Goal: Task Accomplishment & Management: Use online tool/utility

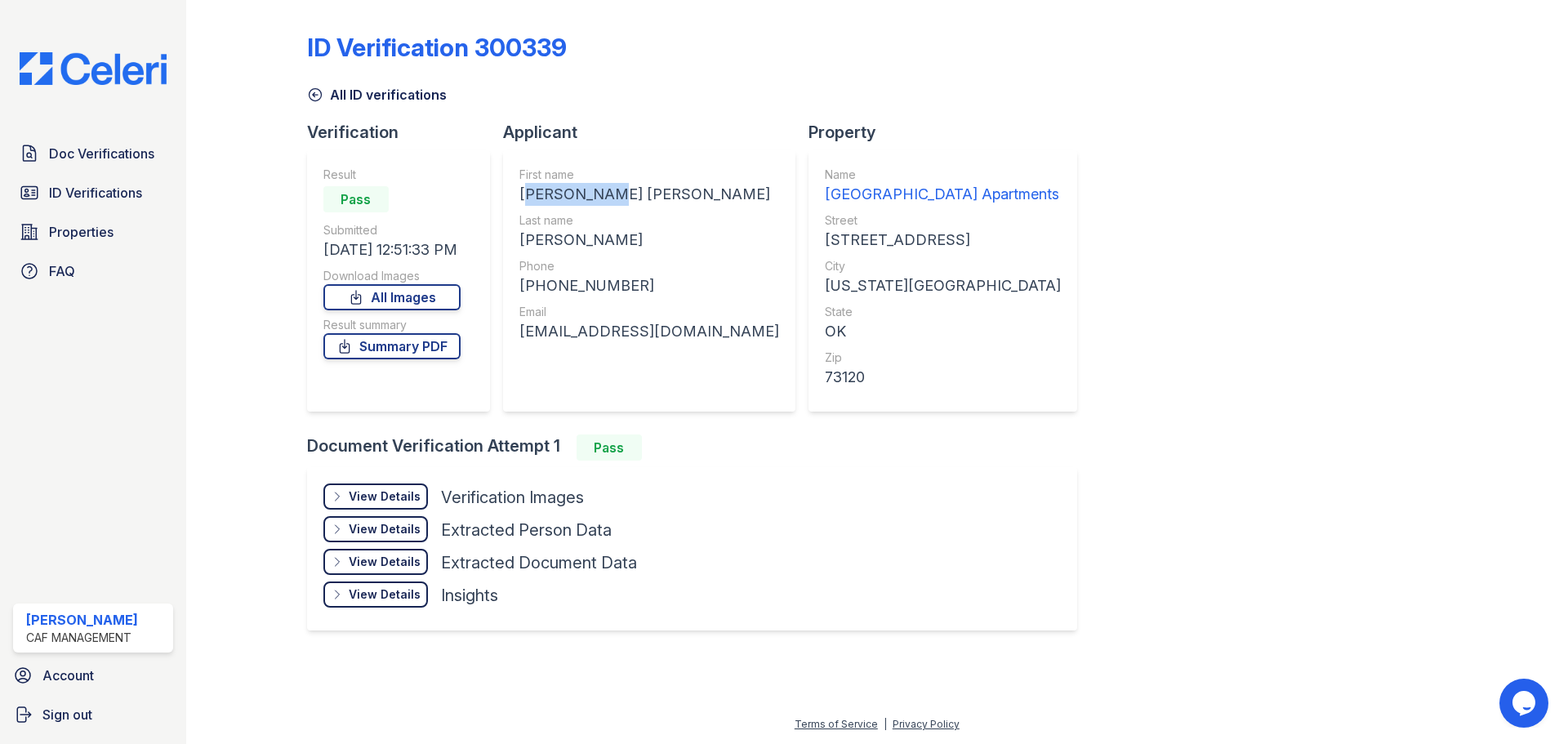
drag, startPoint x: 600, startPoint y: 194, endPoint x: 529, endPoint y: 192, distance: 71.0
click at [516, 200] on div "First name KIMBERLIE MARIE Last name CROMER Phone +19013039239 Email kimberliec…" at bounding box center [650, 280] width 293 height 261
copy div "KIMBERLIE"
drag, startPoint x: 589, startPoint y: 240, endPoint x: 519, endPoint y: 246, distance: 70.3
click at [519, 246] on div "CROMER" at bounding box center [649, 240] width 260 height 23
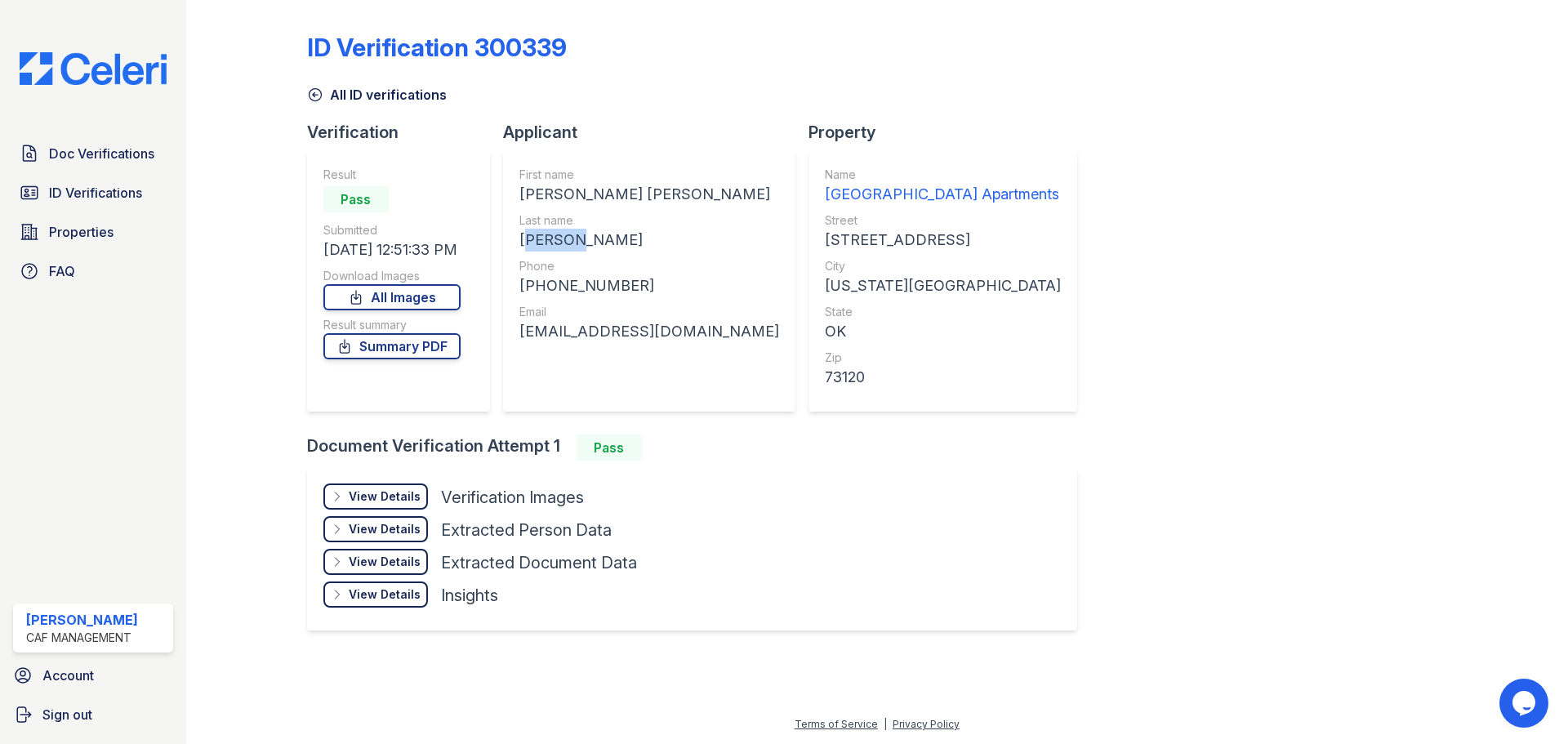
copy div "CROMER"
drag, startPoint x: 633, startPoint y: 290, endPoint x: 530, endPoint y: 279, distance: 103.6
click at [530, 279] on div "+19013039239" at bounding box center [649, 285] width 260 height 23
copy div "19013039239"
drag, startPoint x: 712, startPoint y: 333, endPoint x: 521, endPoint y: 339, distance: 191.1
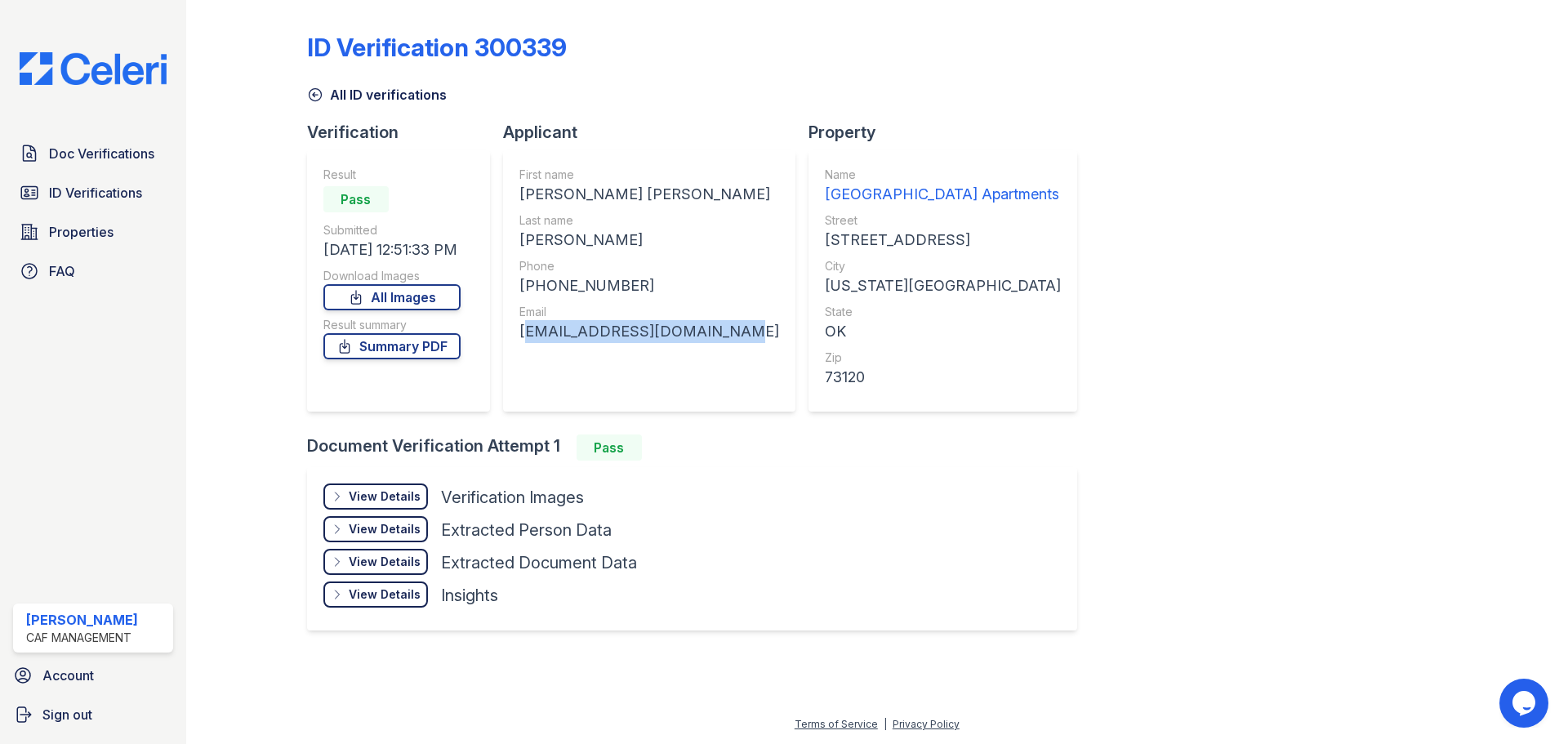
click at [521, 339] on div "kimberliecromer@gmail.com" at bounding box center [649, 332] width 260 height 23
copy div "kimberliecromer@gmail.com"
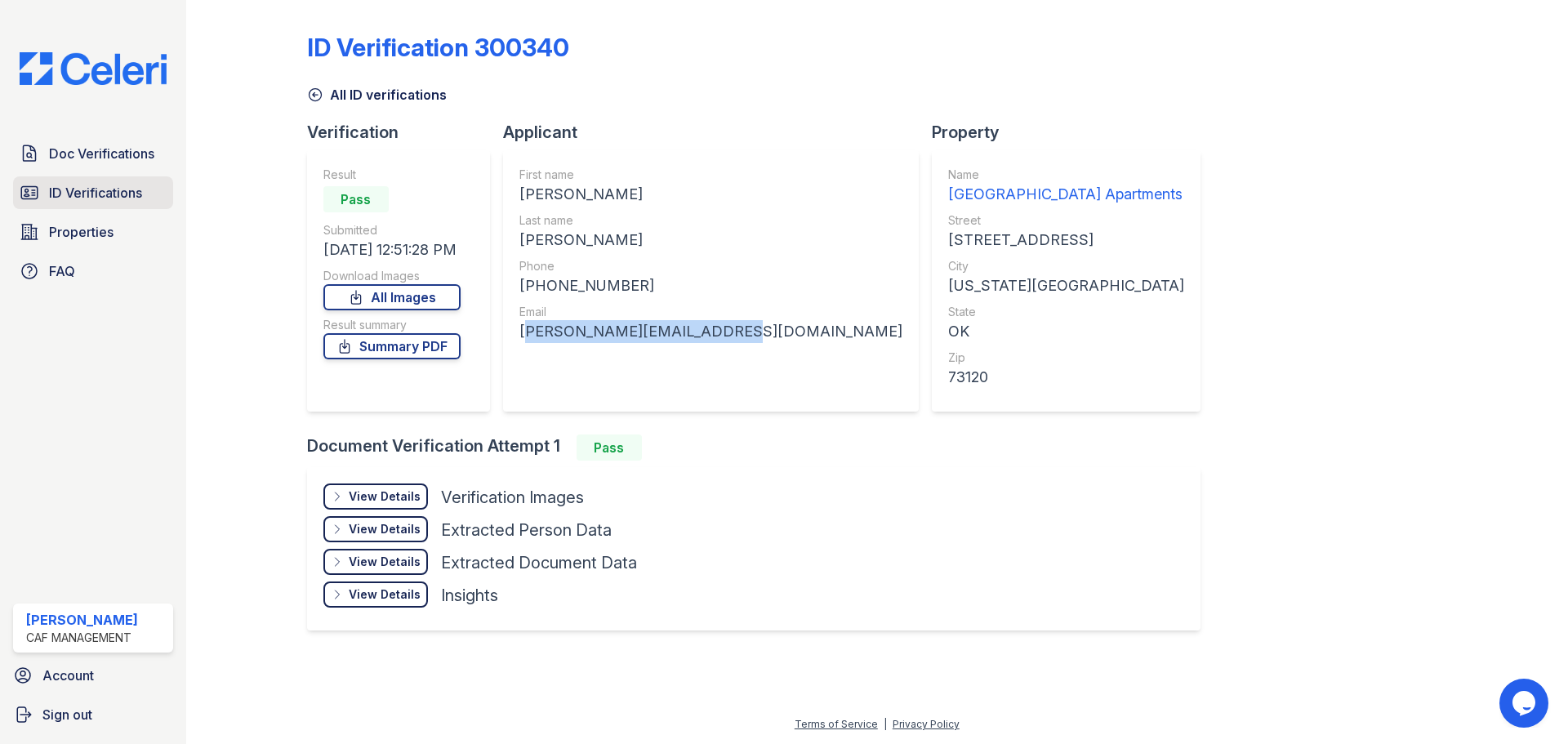
click at [101, 203] on span "ID Verifications" at bounding box center [95, 193] width 93 height 20
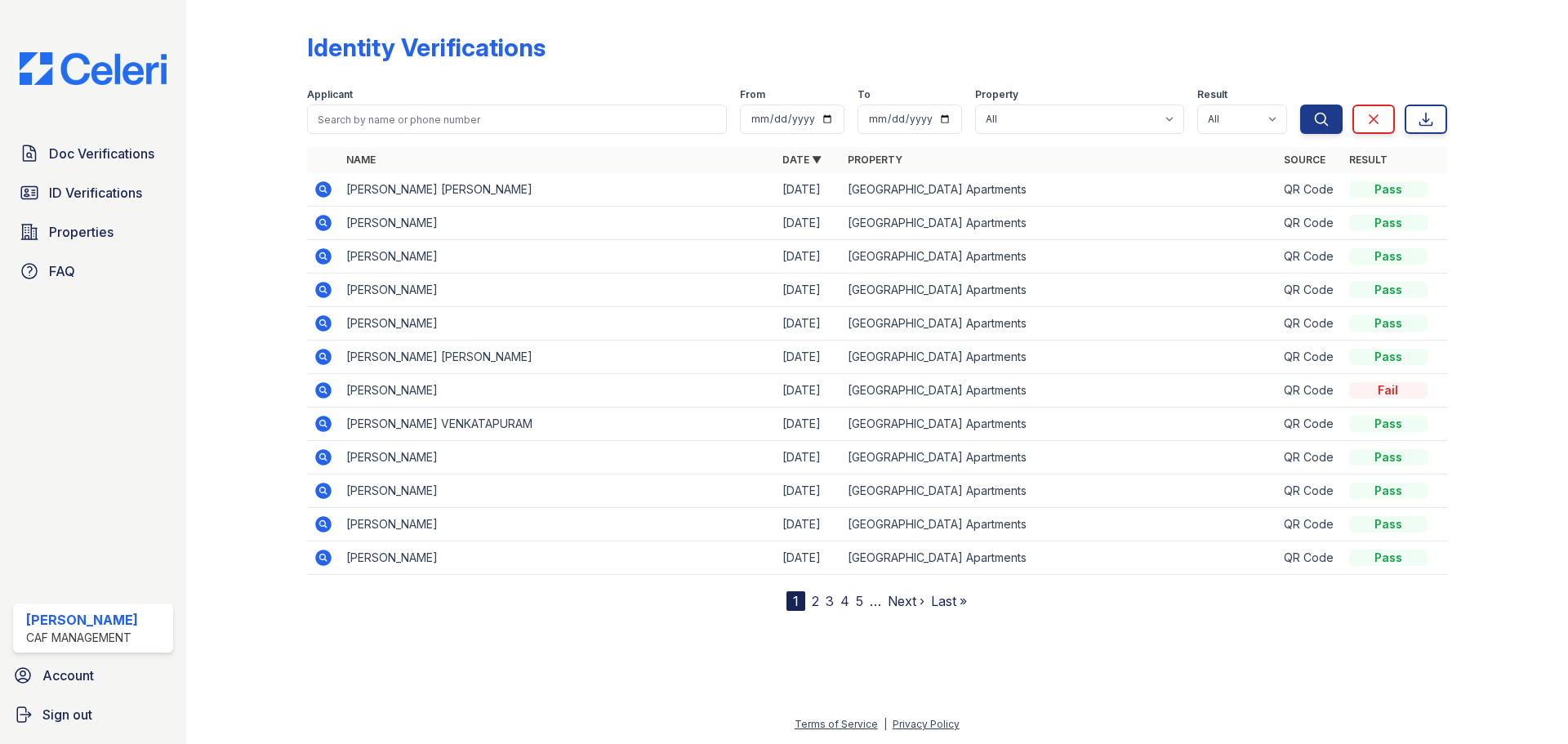
click at [322, 226] on icon at bounding box center [323, 223] width 16 height 16
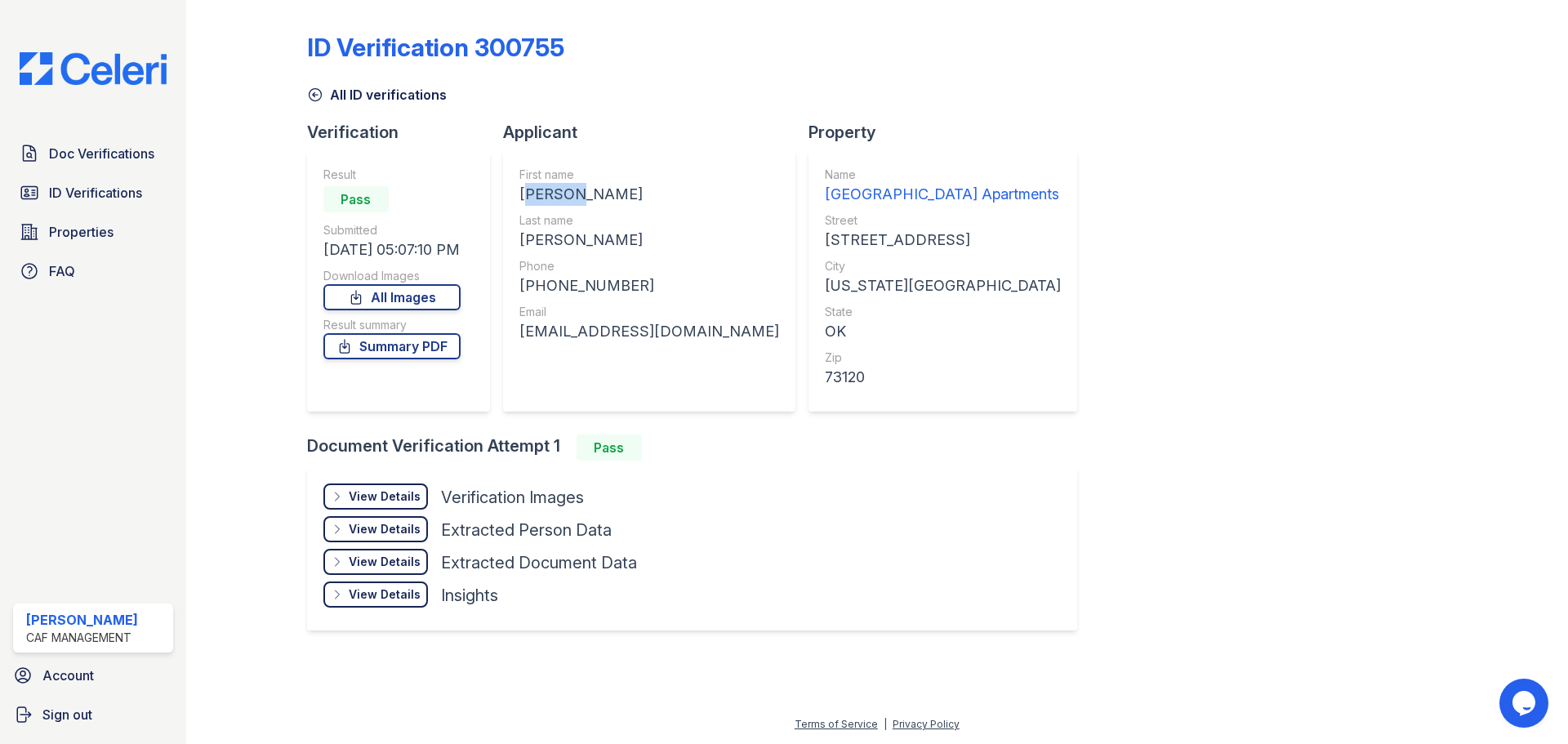
drag, startPoint x: 572, startPoint y: 194, endPoint x: 514, endPoint y: 194, distance: 58.0
click at [514, 194] on div "First name [PERSON_NAME] Last name [PERSON_NAME] Phone [PHONE_NUMBER] Email [EM…" at bounding box center [650, 280] width 293 height 261
copy div "[PERSON_NAME]"
drag, startPoint x: 581, startPoint y: 236, endPoint x: 533, endPoint y: 236, distance: 48.0
click at [527, 236] on div "[PERSON_NAME]" at bounding box center [649, 240] width 260 height 23
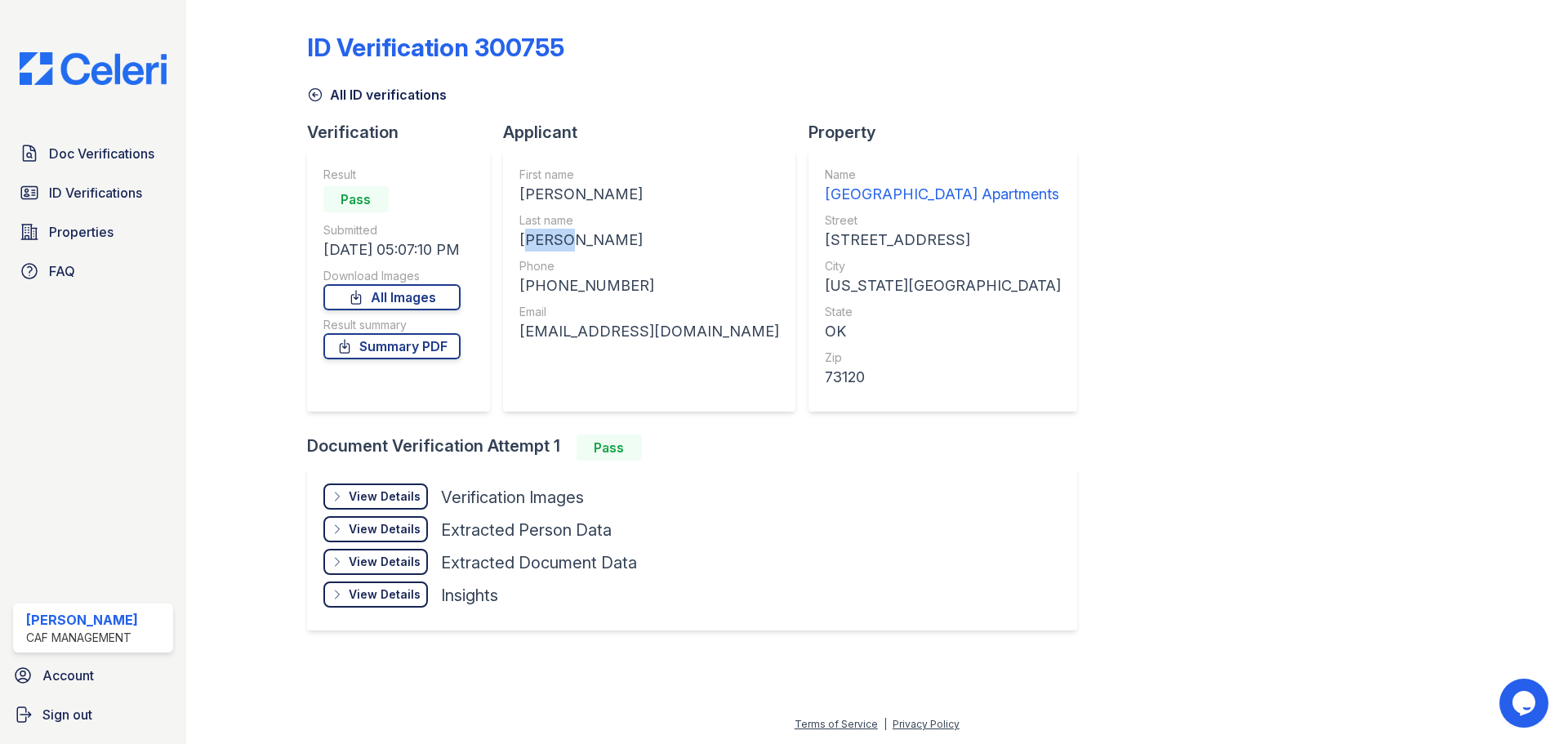
copy div "[PERSON_NAME]"
drag, startPoint x: 642, startPoint y: 286, endPoint x: 533, endPoint y: 282, distance: 109.1
click at [533, 282] on div "[PHONE_NUMBER]" at bounding box center [649, 285] width 260 height 23
copy div "14058207814"
drag, startPoint x: 676, startPoint y: 326, endPoint x: 551, endPoint y: 334, distance: 125.3
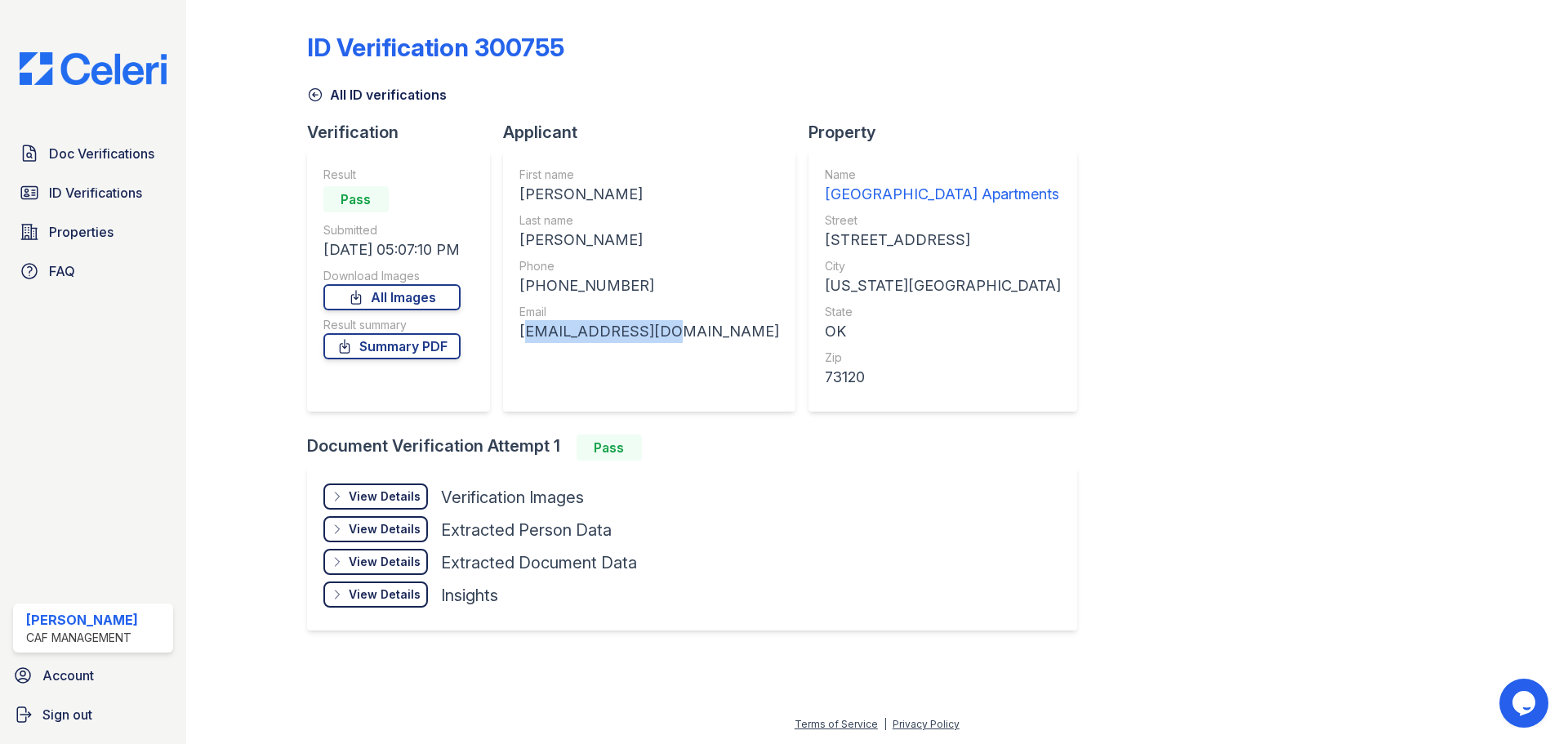
click at [523, 330] on div "First name [PERSON_NAME] Last name [PERSON_NAME] Phone [PHONE_NUMBER] Email [EM…" at bounding box center [650, 280] width 293 height 261
copy div "[EMAIL_ADDRESS][DOMAIN_NAME]"
